Goal: Information Seeking & Learning: Learn about a topic

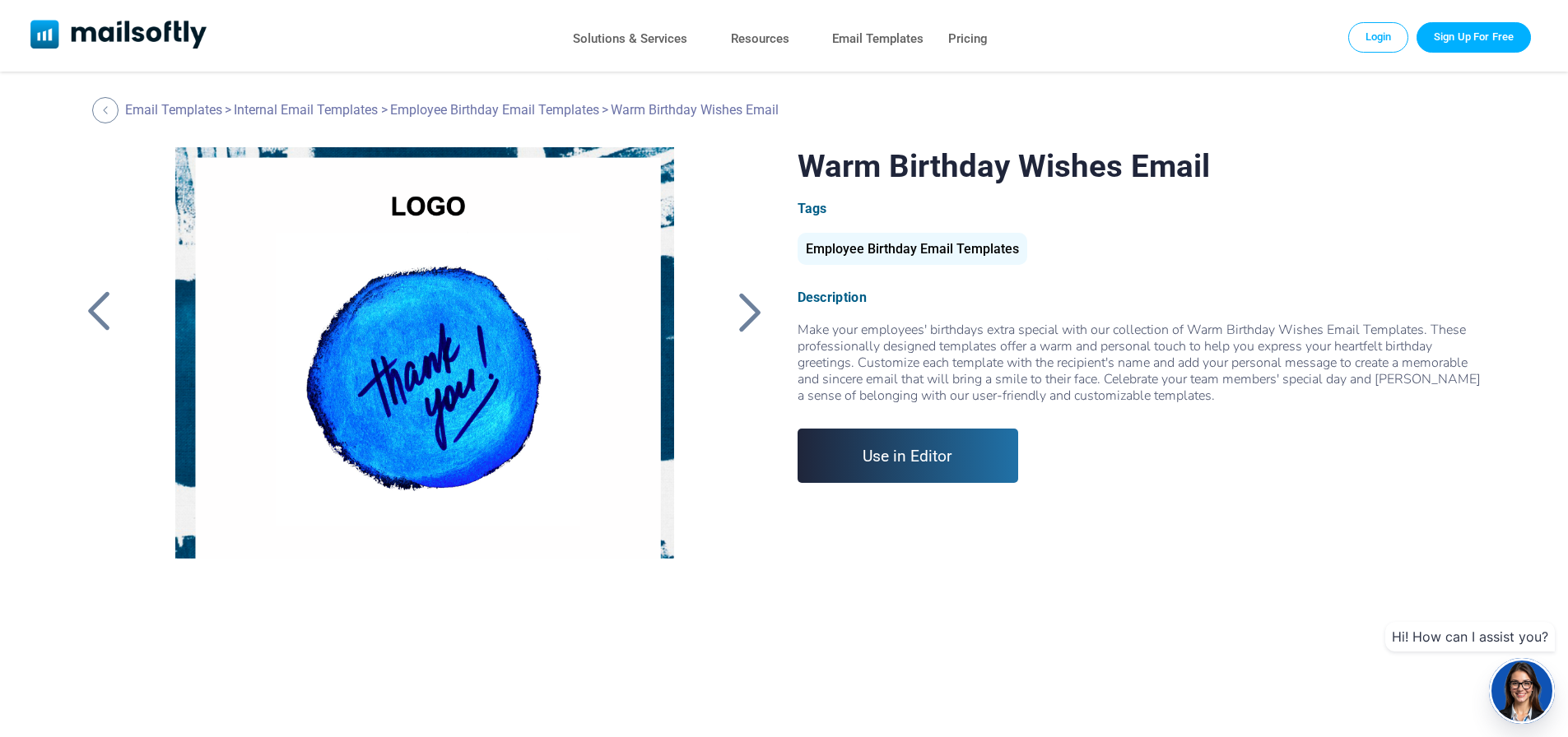
click at [740, 306] on div at bounding box center [751, 312] width 41 height 43
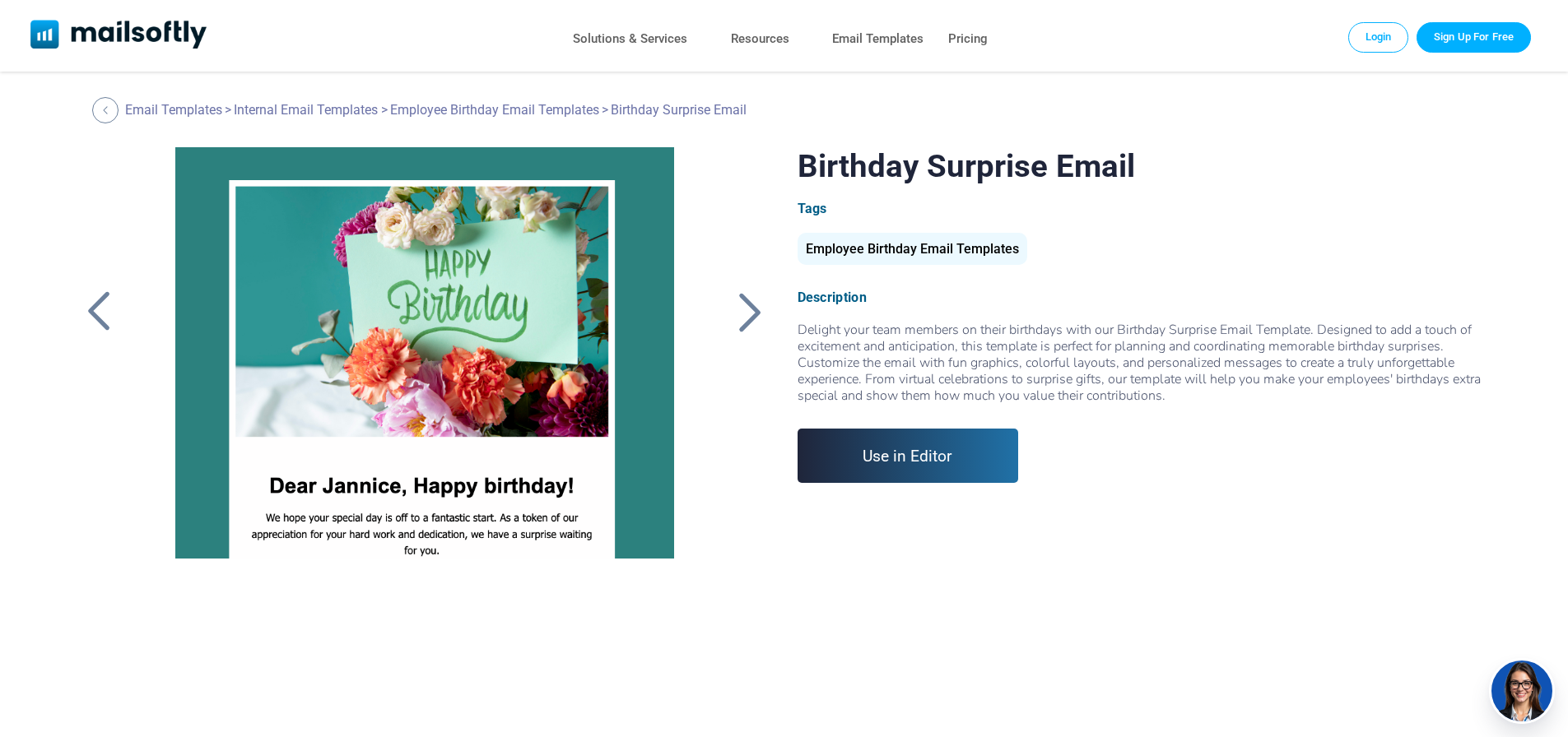
click at [741, 309] on div at bounding box center [751, 312] width 41 height 43
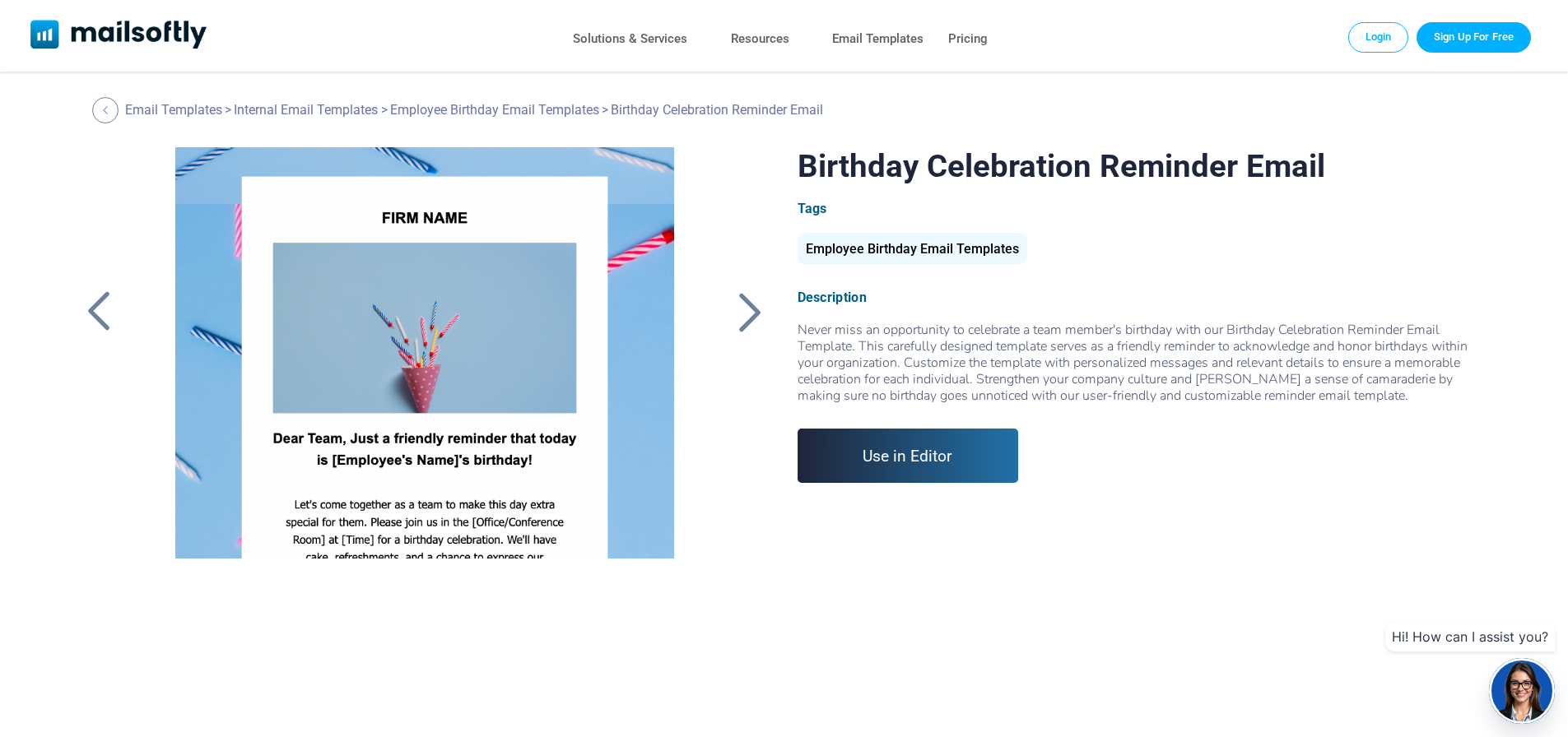
click at [752, 310] on div at bounding box center [751, 312] width 41 height 43
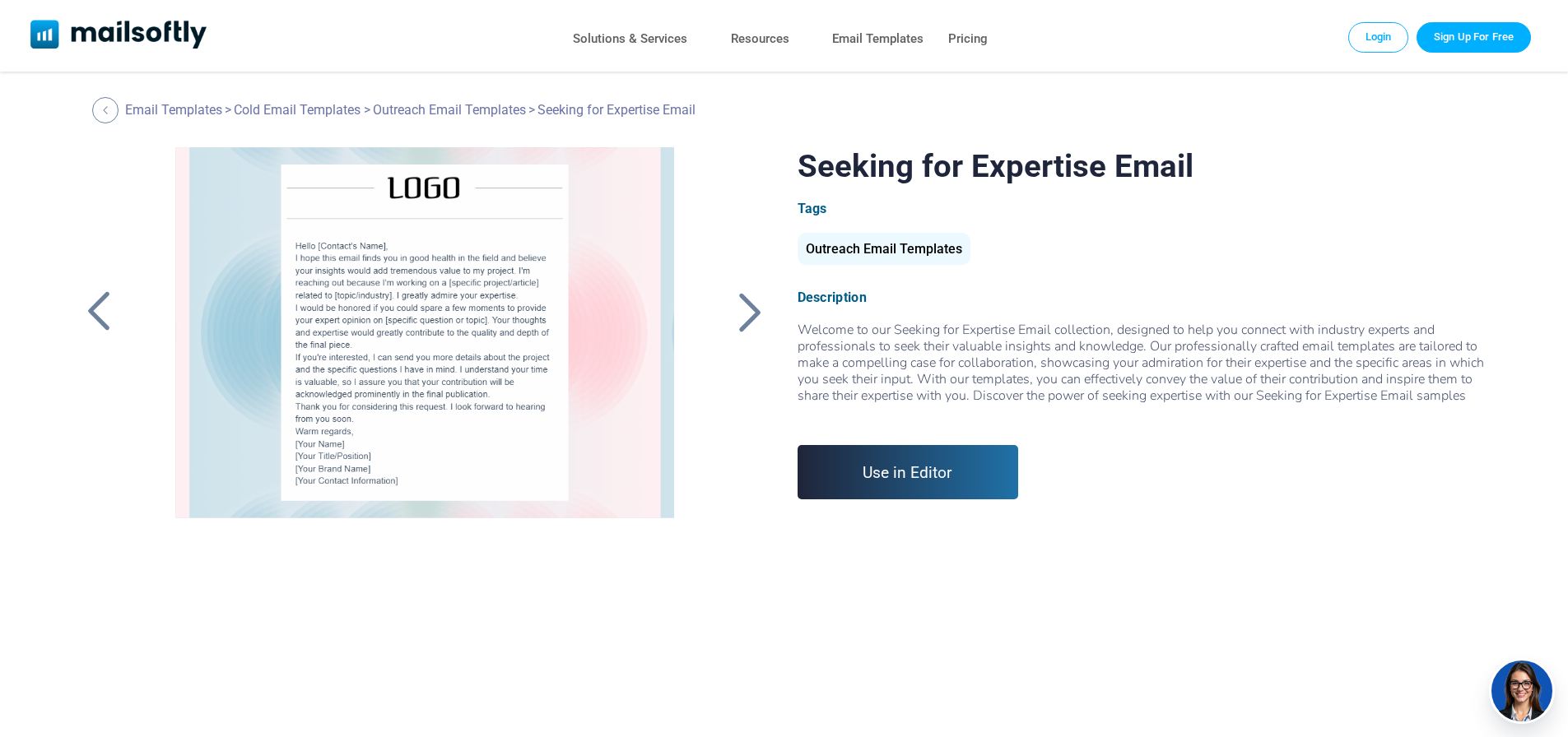
click at [752, 310] on div at bounding box center [751, 312] width 41 height 43
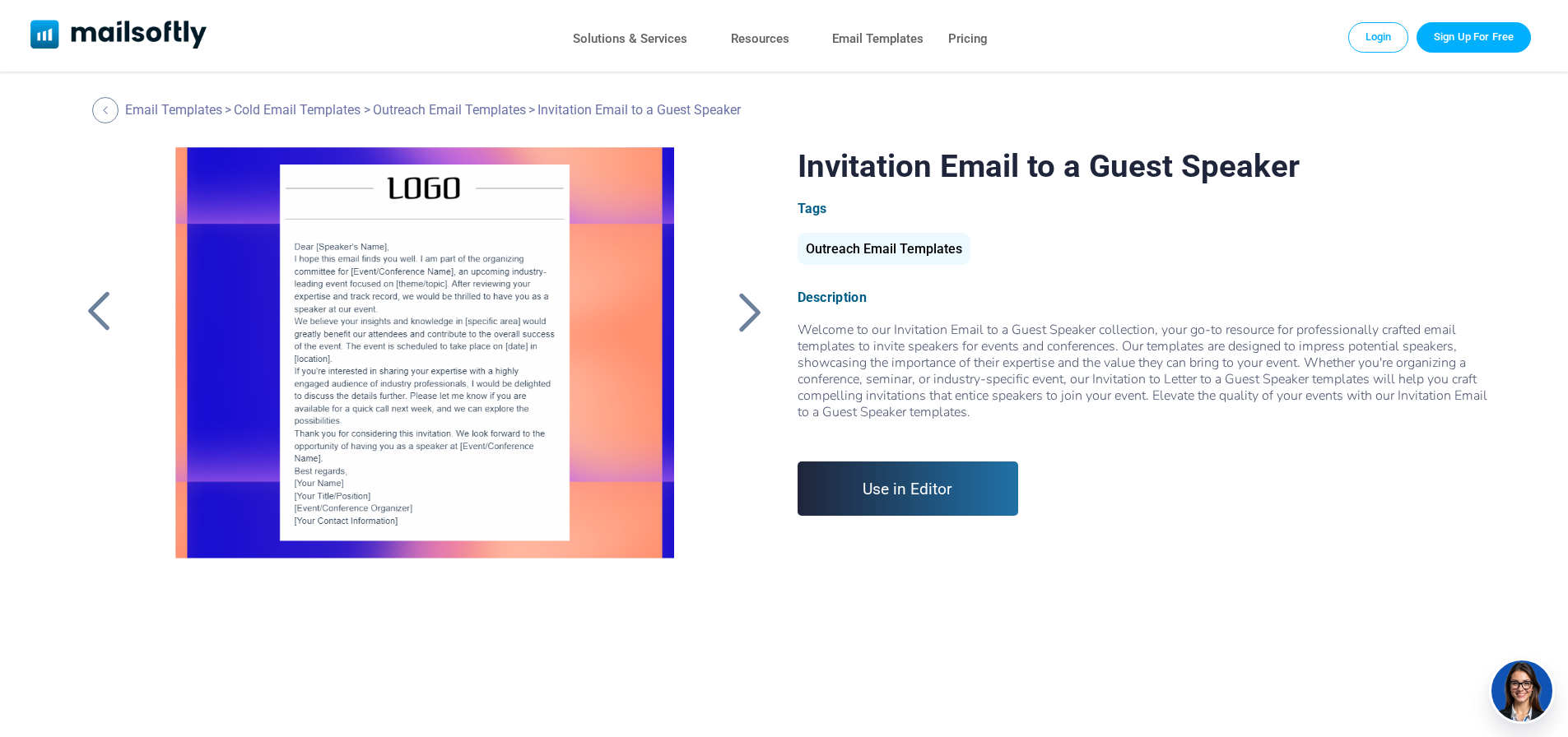
click at [752, 310] on div at bounding box center [751, 312] width 41 height 43
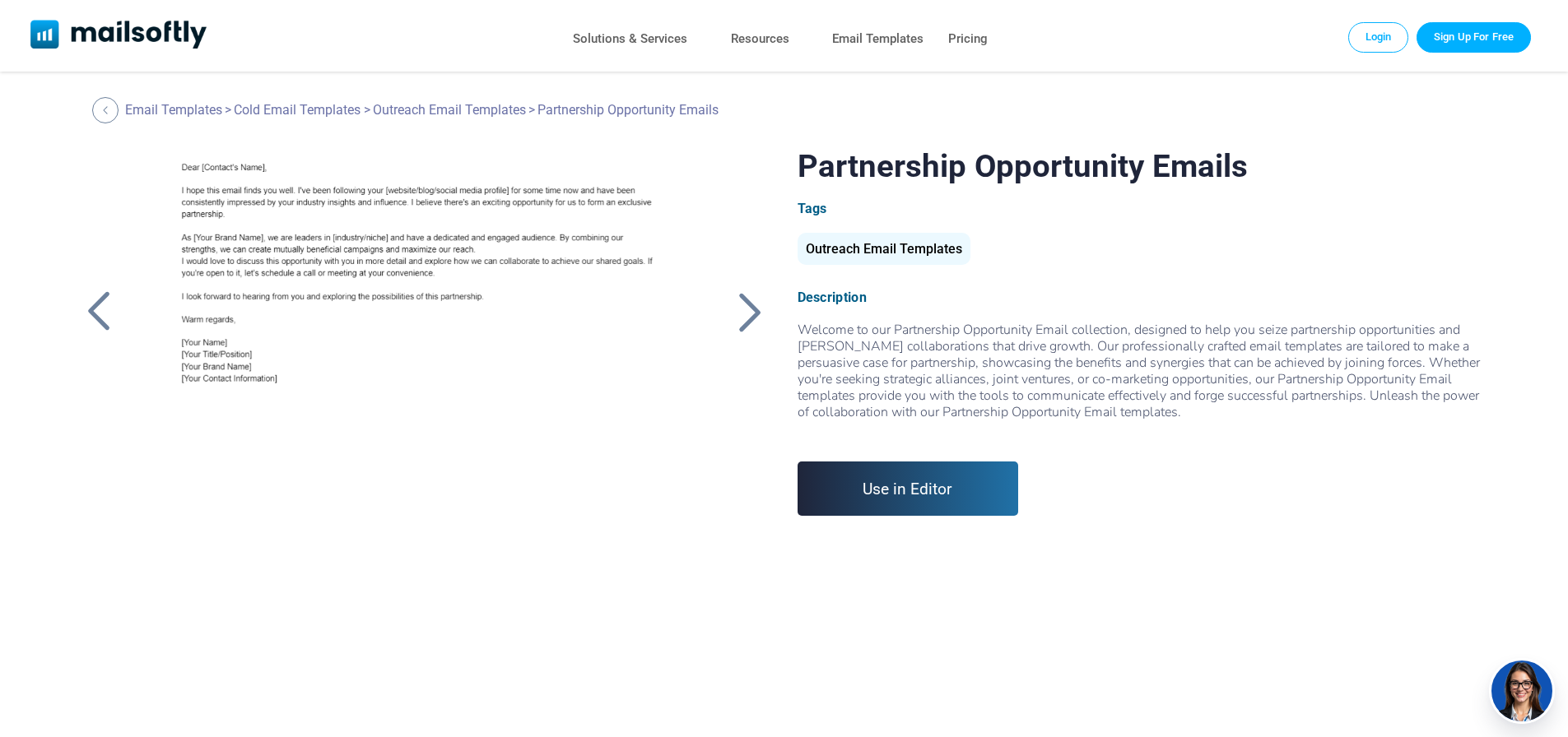
drag, startPoint x: 0, startPoint y: 0, endPoint x: 752, endPoint y: 311, distance: 813.8
click at [752, 311] on div at bounding box center [751, 312] width 41 height 43
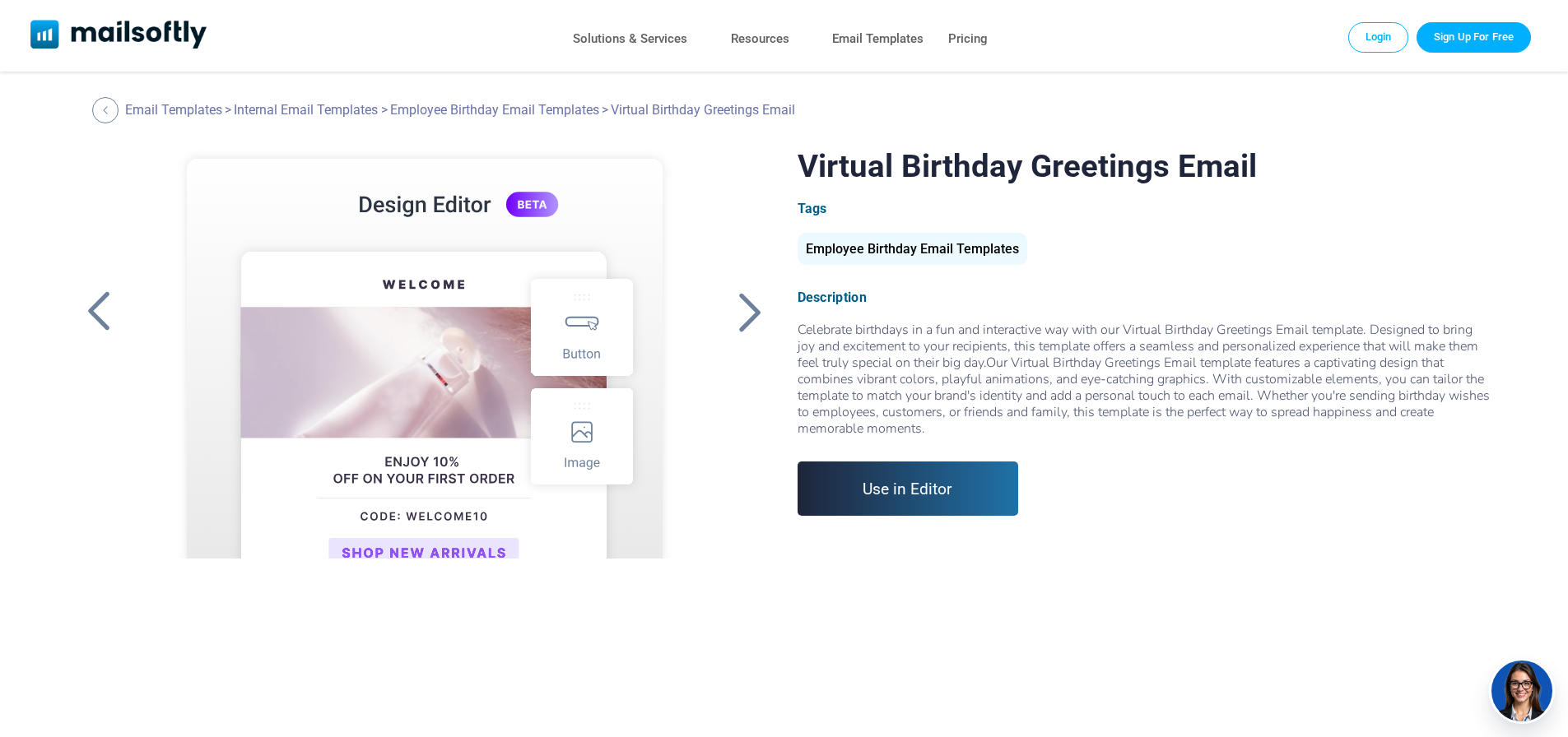
click at [752, 311] on div at bounding box center [751, 312] width 41 height 43
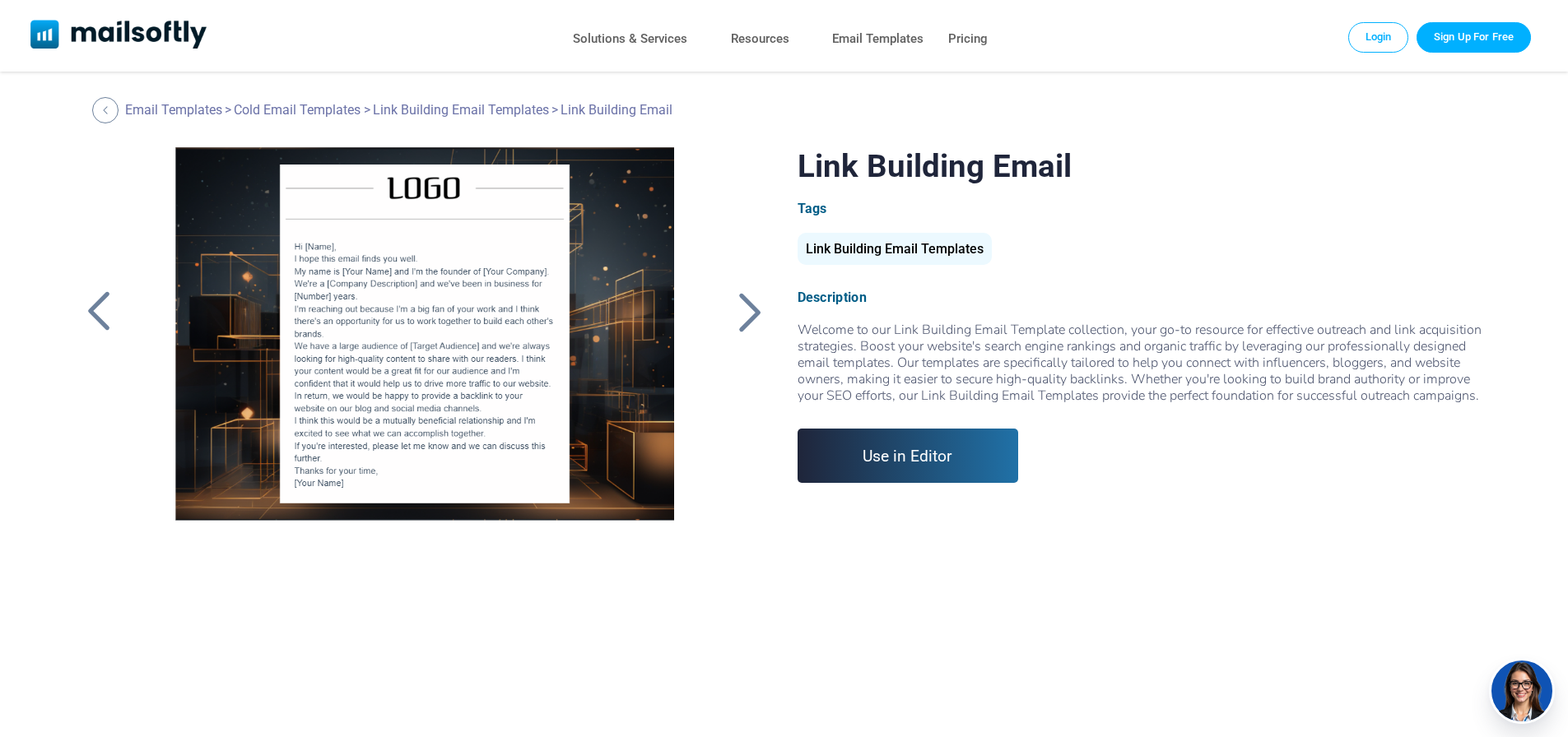
click at [752, 311] on div at bounding box center [751, 312] width 41 height 43
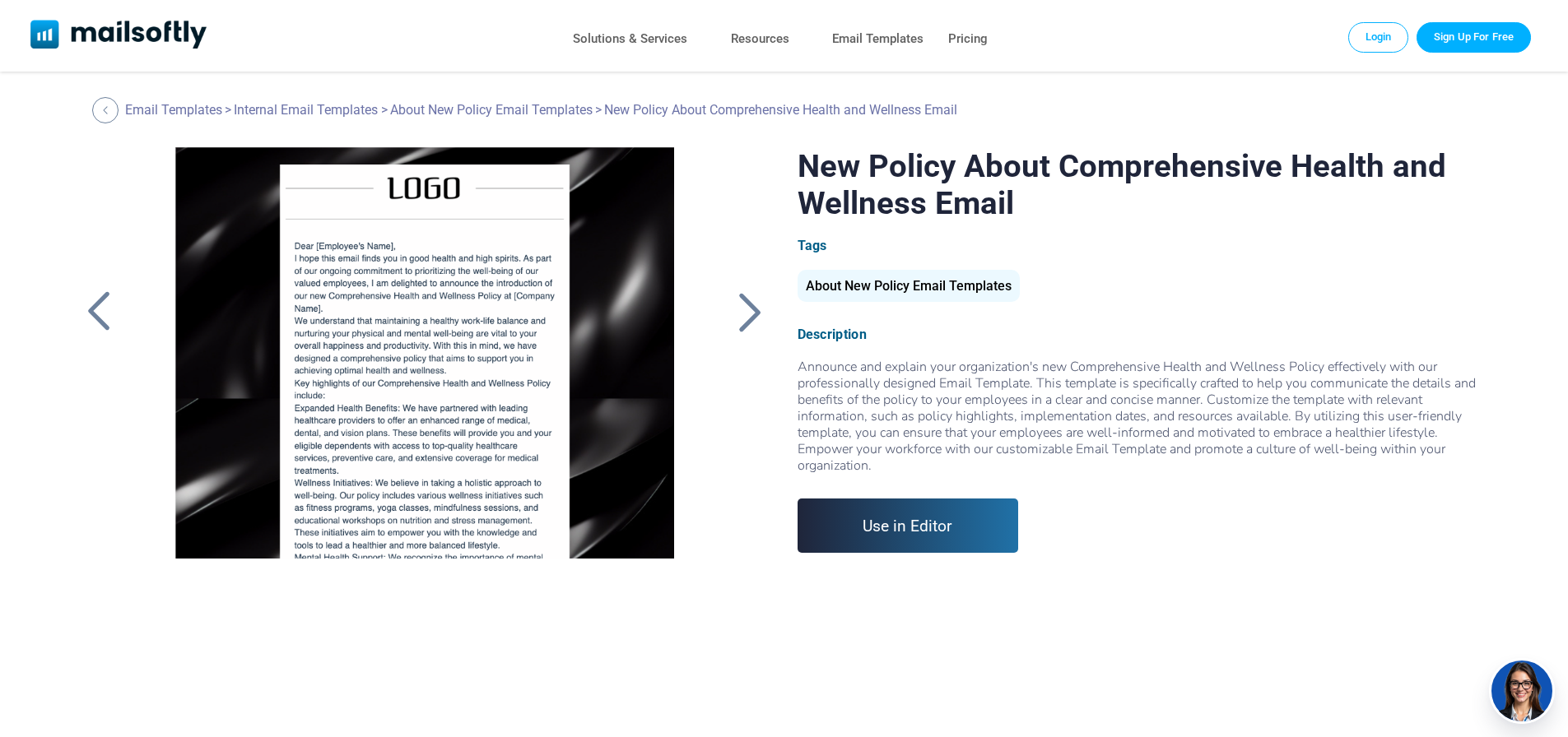
click at [752, 311] on div at bounding box center [751, 312] width 41 height 43
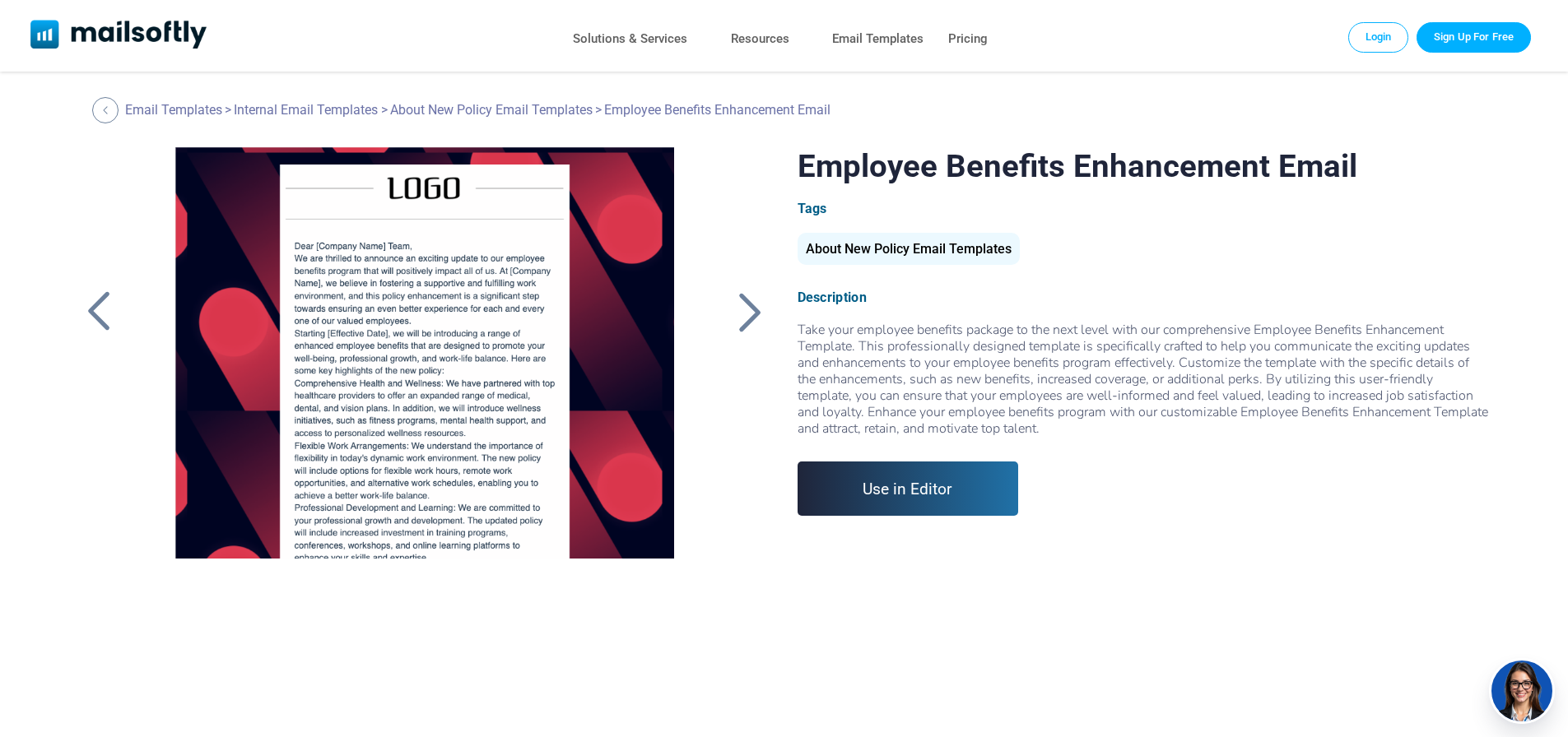
click at [752, 311] on div at bounding box center [751, 312] width 41 height 43
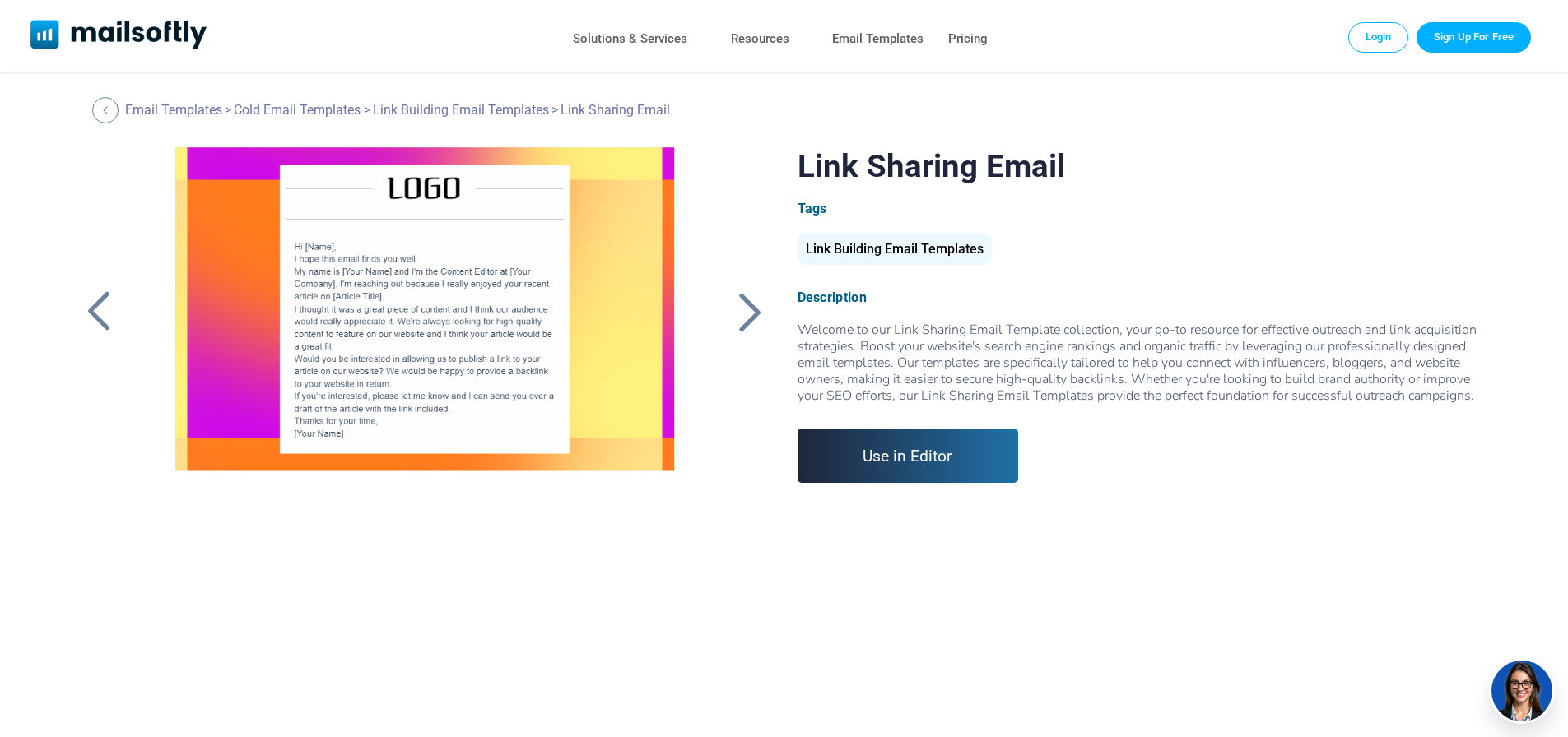
click at [752, 311] on div at bounding box center [751, 312] width 41 height 43
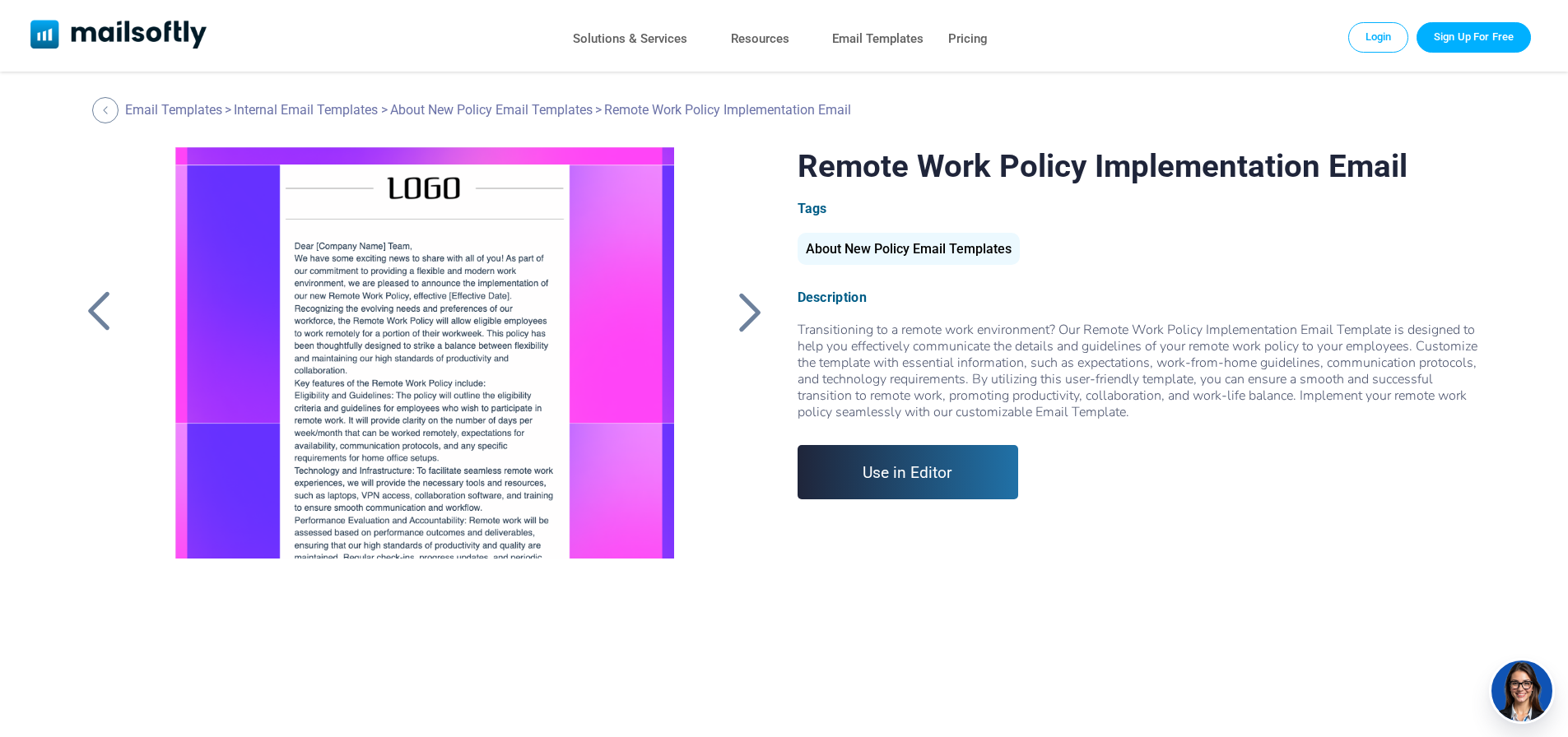
click at [752, 311] on div at bounding box center [751, 312] width 41 height 43
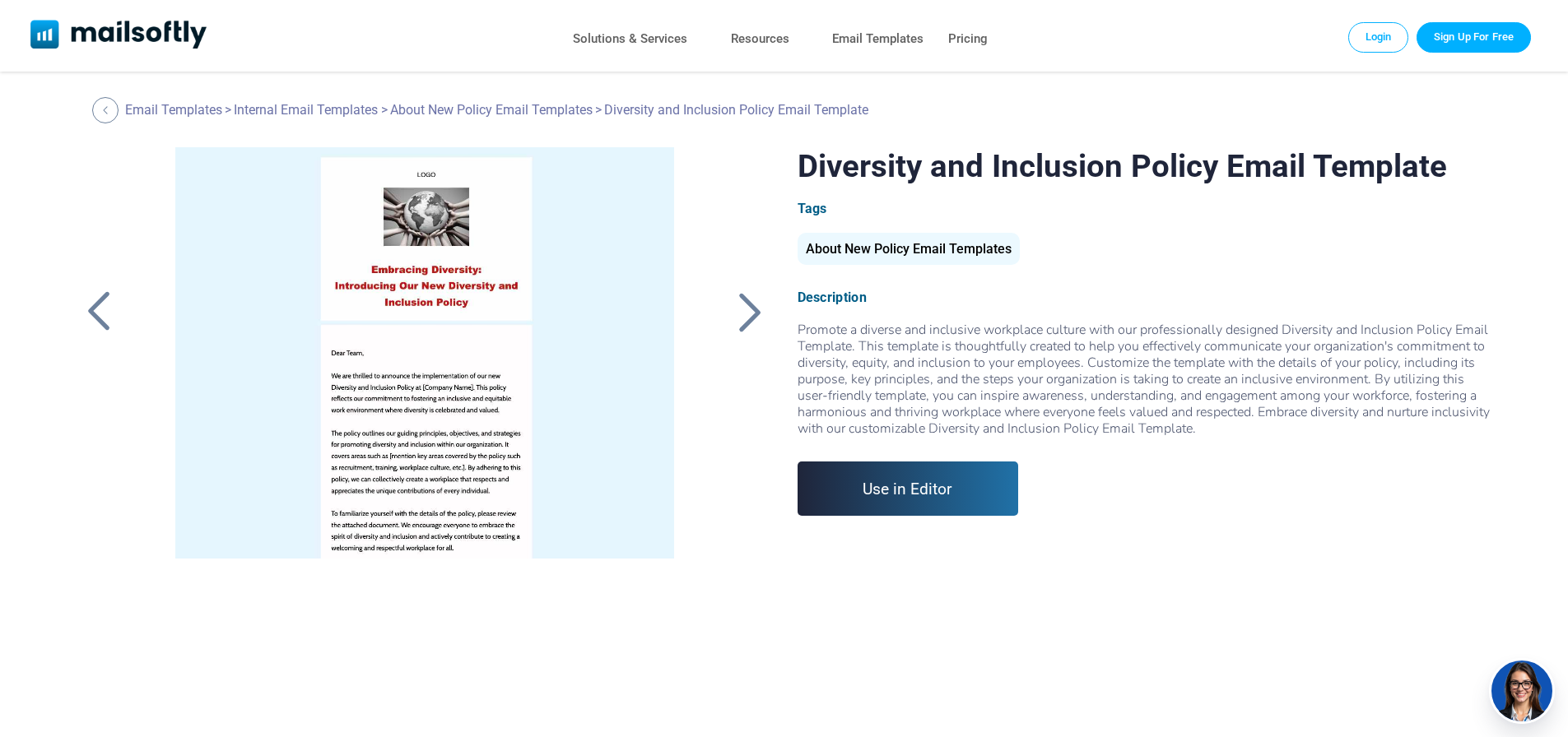
click at [752, 312] on div at bounding box center [751, 312] width 41 height 43
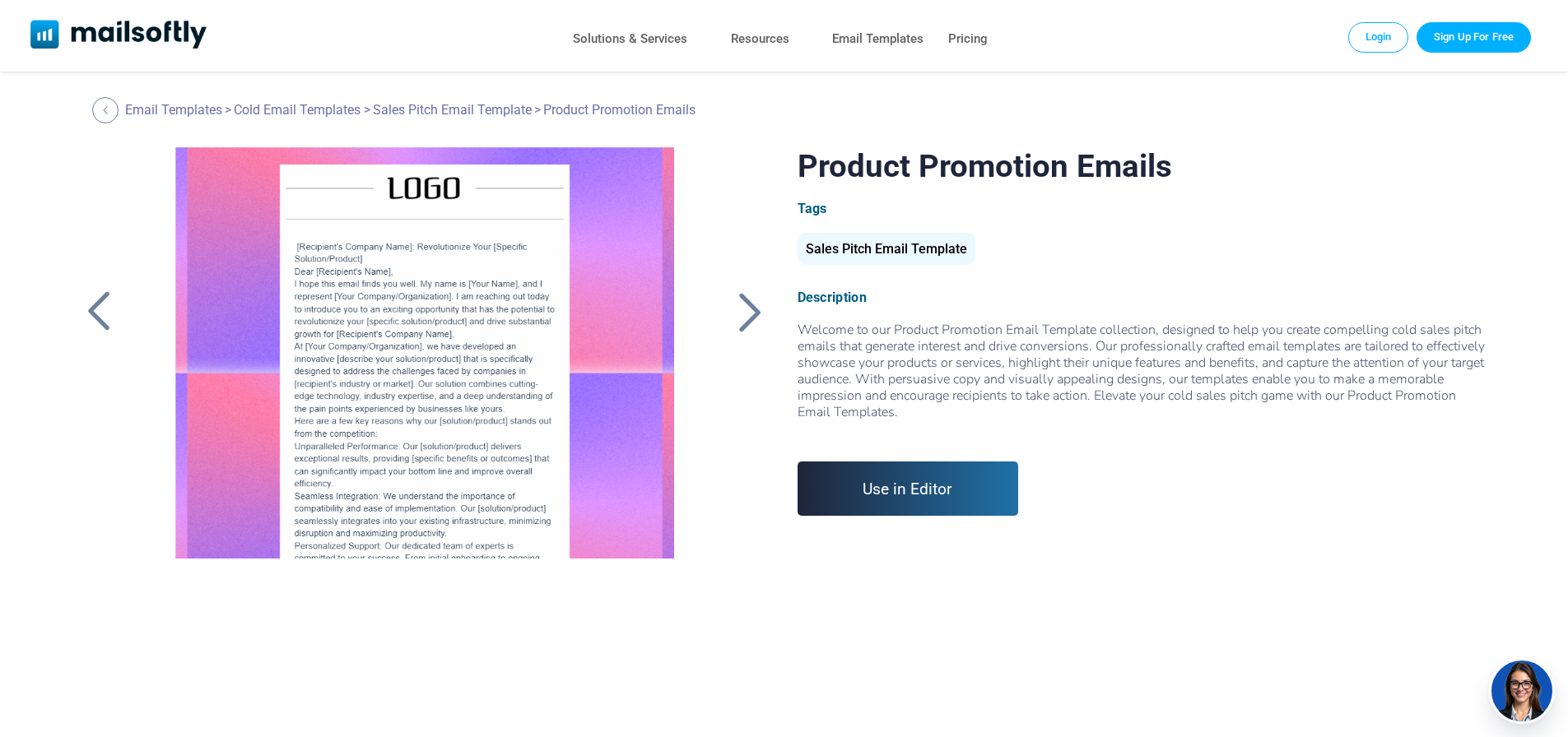
click at [752, 312] on div at bounding box center [751, 312] width 41 height 43
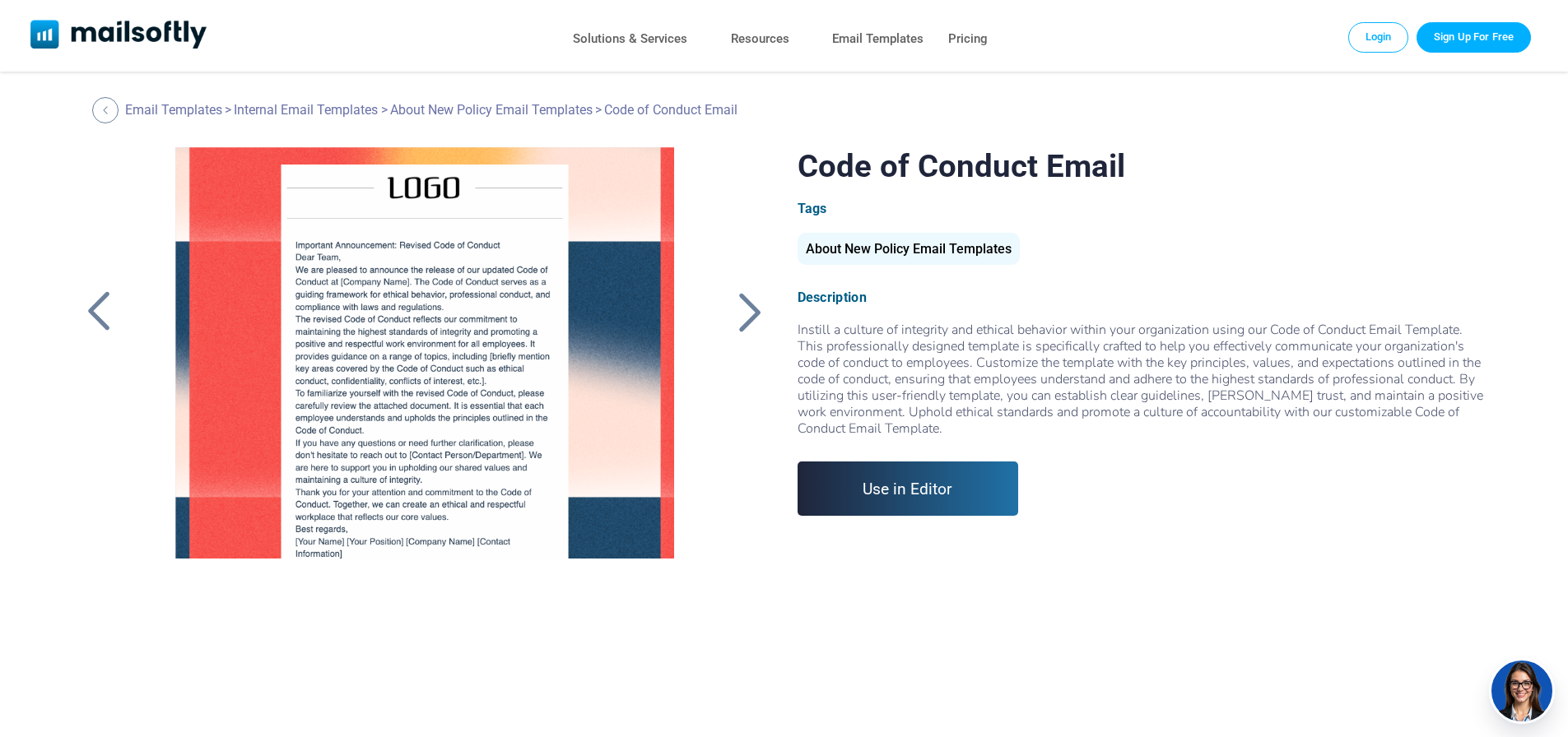
click at [752, 312] on div at bounding box center [751, 312] width 41 height 43
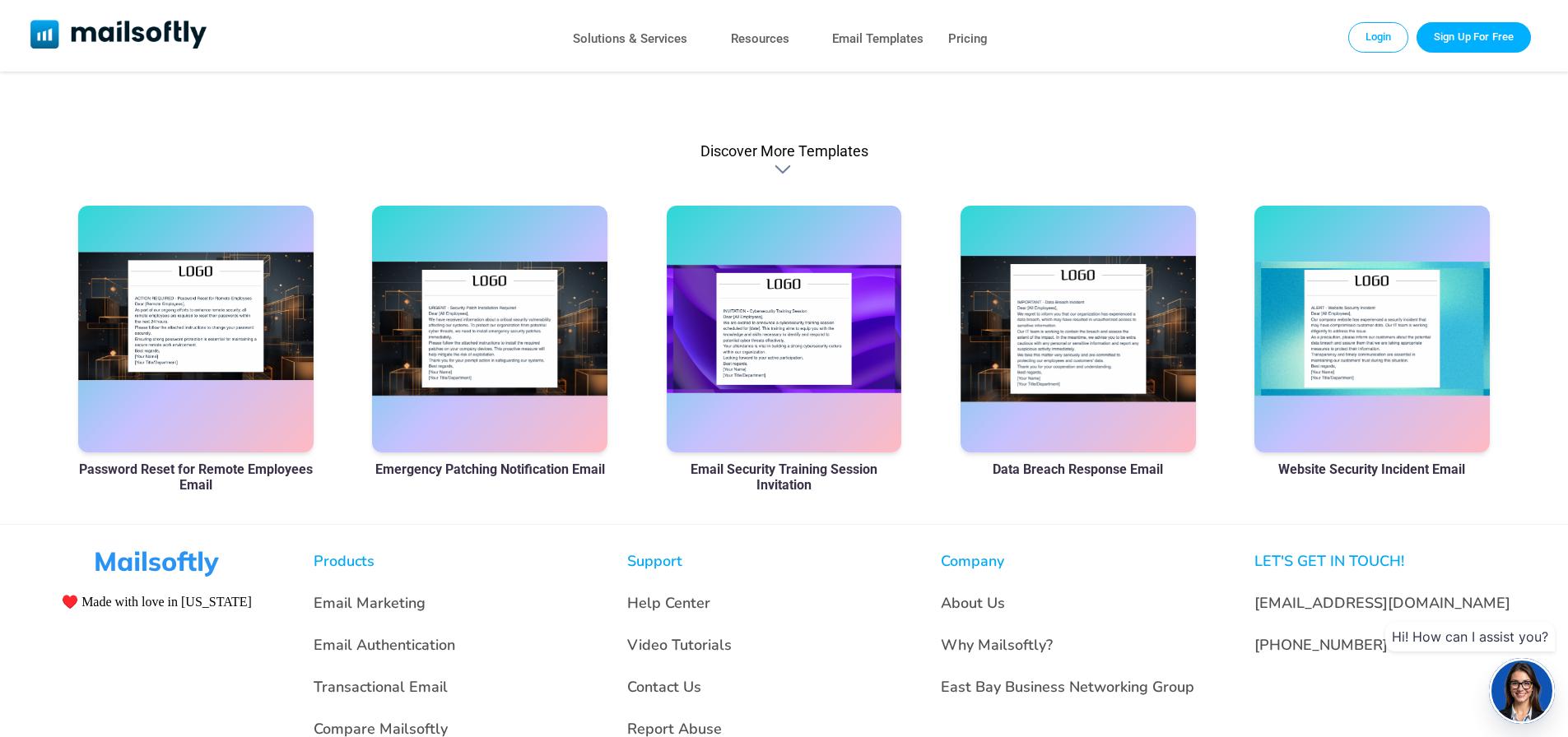
scroll to position [1189, 0]
